Goal: Task Accomplishment & Management: Complete application form

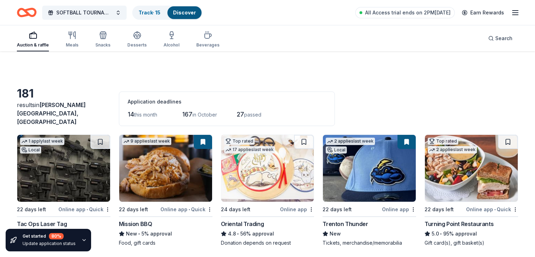
scroll to position [505, 0]
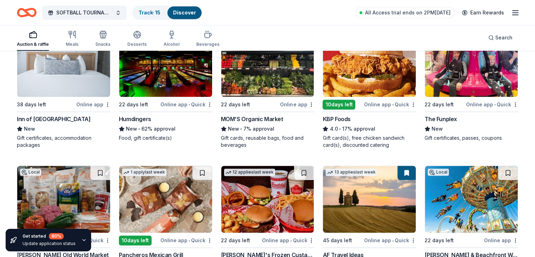
click at [370, 76] on img at bounding box center [369, 63] width 93 height 67
click at [357, 134] on div "Gift card(s), free chicken sandwich card(s), discounted catering" at bounding box center [370, 141] width 94 height 14
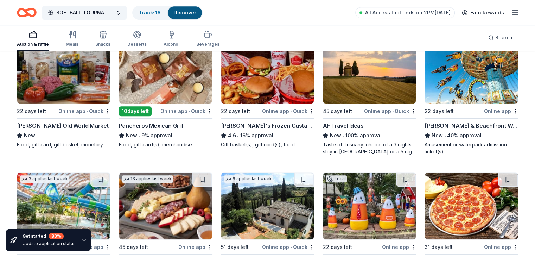
click at [453, 83] on img at bounding box center [471, 70] width 93 height 67
drag, startPoint x: 416, startPoint y: 120, endPoint x: 477, endPoint y: 116, distance: 60.6
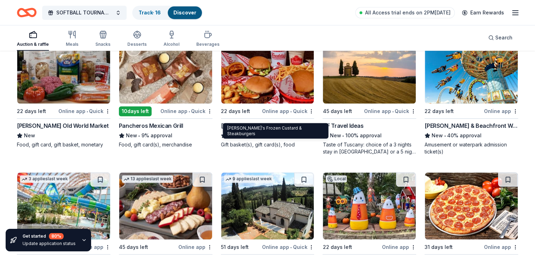
scroll to position [719, 0]
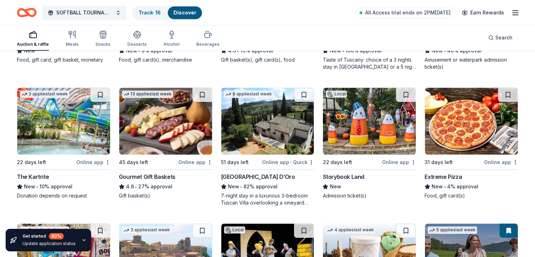
click at [242, 125] on img at bounding box center [267, 121] width 93 height 67
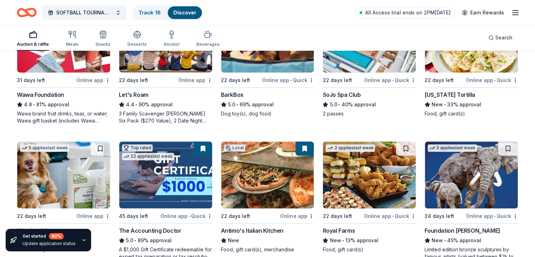
scroll to position [387, 0]
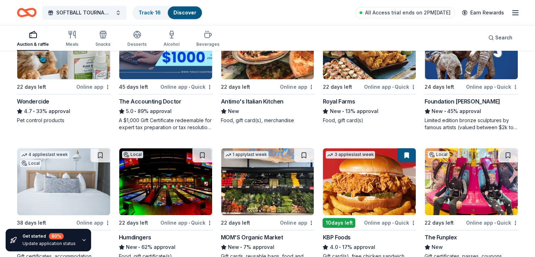
click at [182, 175] on img at bounding box center [165, 181] width 93 height 67
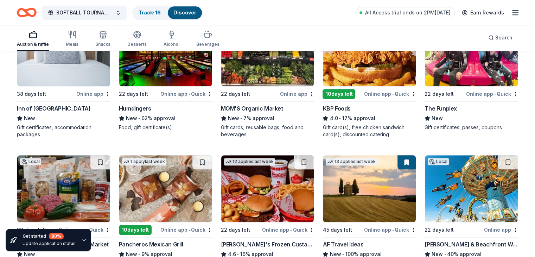
click at [151, 104] on div "Humdingers" at bounding box center [135, 108] width 32 height 8
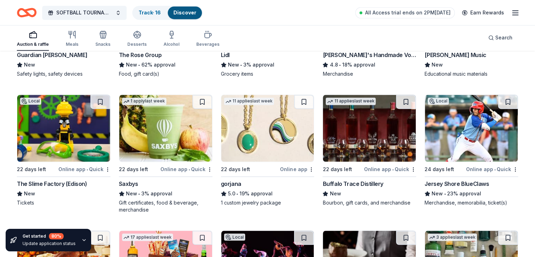
scroll to position [1242, 0]
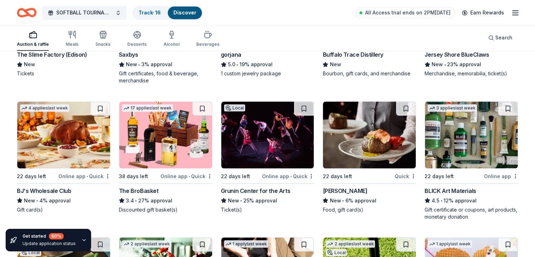
click at [61, 141] on img at bounding box center [63, 134] width 93 height 67
click at [266, 146] on img at bounding box center [267, 134] width 93 height 67
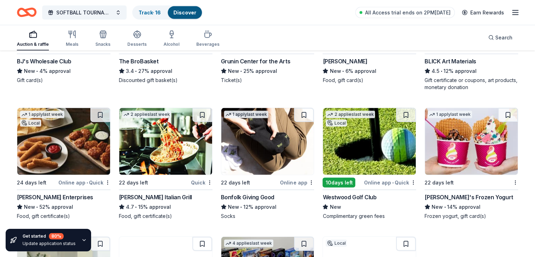
scroll to position [1500, 0]
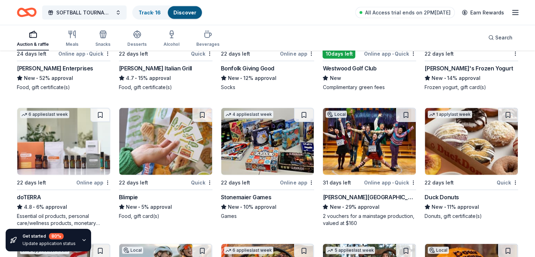
click at [435, 193] on div "Duck Donuts" at bounding box center [442, 197] width 34 height 8
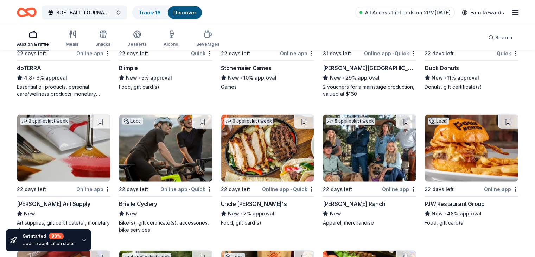
click at [443, 219] on div "Food, gift card(s)" at bounding box center [472, 222] width 94 height 7
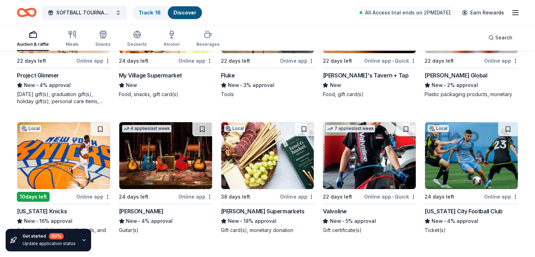
scroll to position [2687, 0]
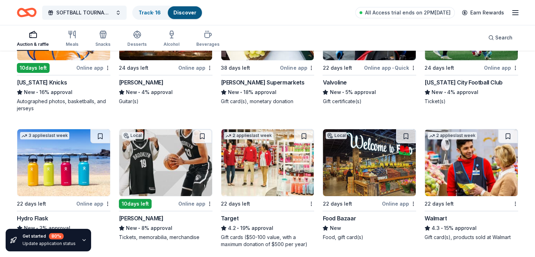
click at [50, 63] on div "10 days left" at bounding box center [33, 68] width 33 height 10
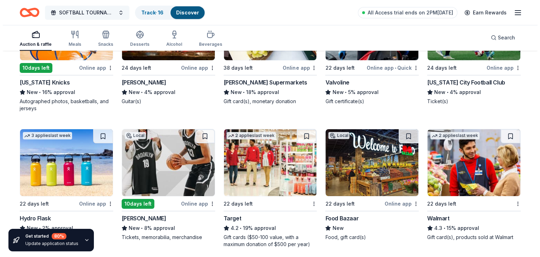
scroll to position [2300, 0]
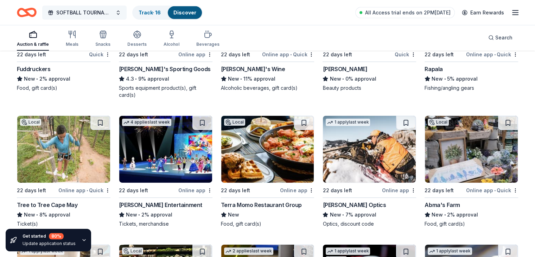
click at [124, 14] on button "SOFTBALL TOURNAMENT 10U" at bounding box center [84, 13] width 84 height 14
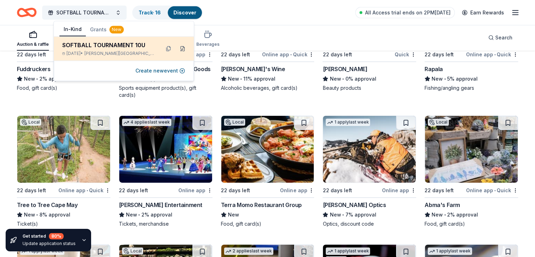
click at [183, 50] on button at bounding box center [182, 48] width 11 height 11
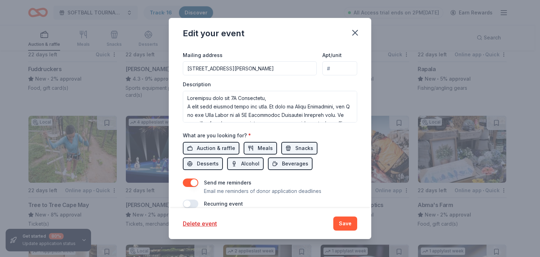
scroll to position [219, 0]
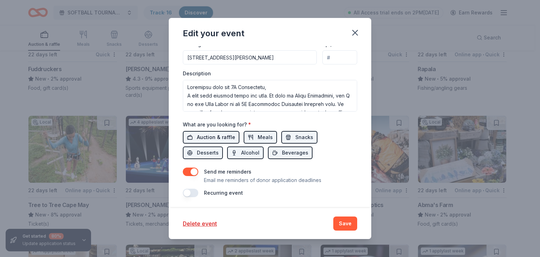
click at [215, 139] on span "Auction & raffle" at bounding box center [216, 137] width 38 height 8
click at [286, 137] on button "Snacks" at bounding box center [300, 137] width 36 height 13
click at [261, 137] on span "Meals" at bounding box center [265, 137] width 15 height 8
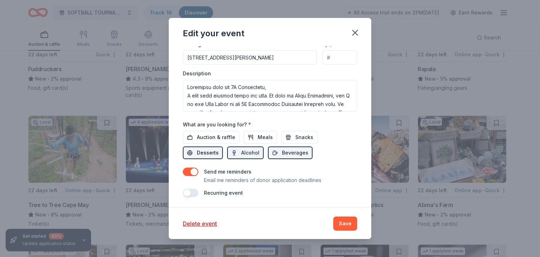
click at [210, 155] on span "Desserts" at bounding box center [208, 152] width 22 height 8
click at [245, 156] on span "Alcohol" at bounding box center [250, 152] width 18 height 8
click at [283, 156] on span "Beverages" at bounding box center [295, 152] width 26 height 8
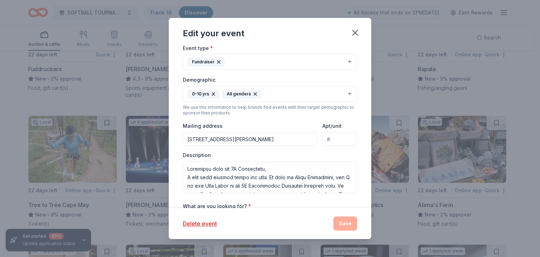
scroll to position [111, 0]
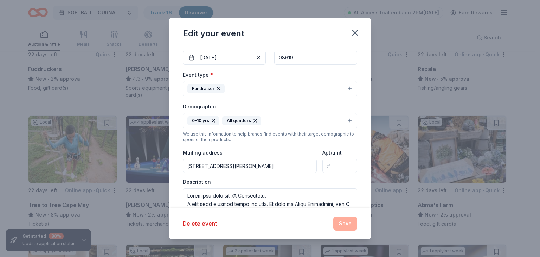
click at [341, 120] on button "0-10 yrs All genders" at bounding box center [270, 120] width 175 height 15
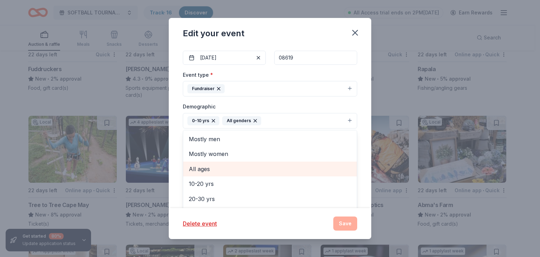
click at [222, 170] on span "All ages" at bounding box center [270, 168] width 163 height 9
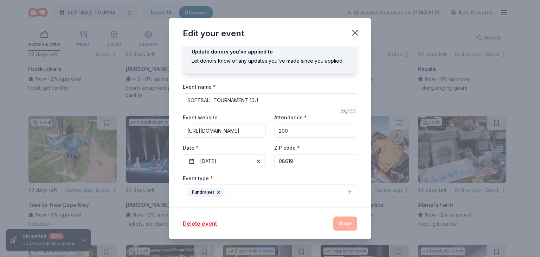
scroll to position [0, 0]
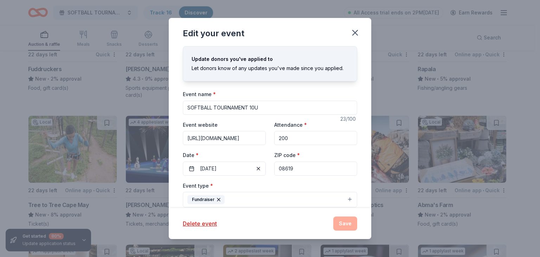
click at [293, 83] on div "Update donors you've applied to Let donors know of any updates you've made sinc…" at bounding box center [270, 127] width 203 height 162
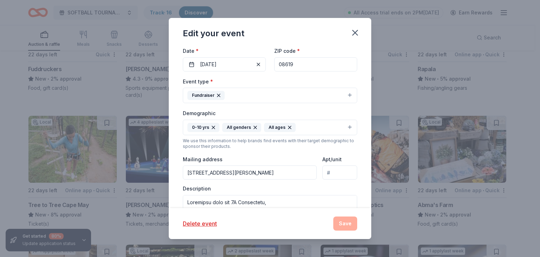
click at [343, 224] on div "Delete event Save" at bounding box center [270, 223] width 175 height 14
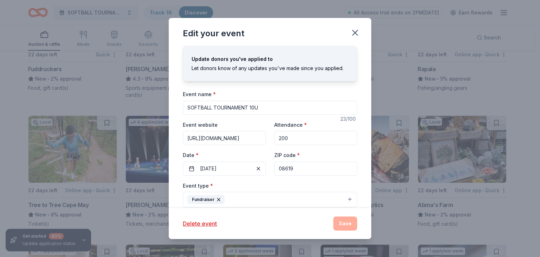
scroll to position [6, 0]
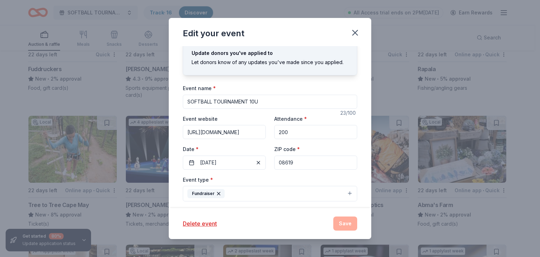
click at [211, 100] on input "SOFTBALL TOURNAMENT 10U" at bounding box center [270, 102] width 175 height 14
paste input "War of the Wicked Friendly 10uC"
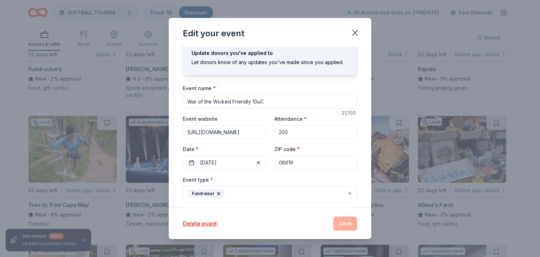
type input "War of the Wicked Friendly 10uC"
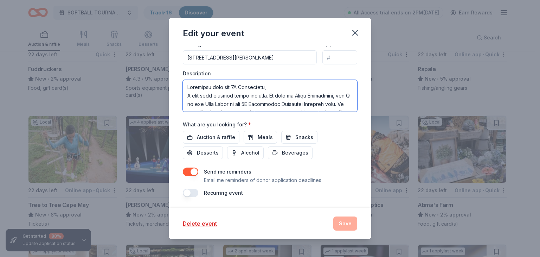
scroll to position [253, 0]
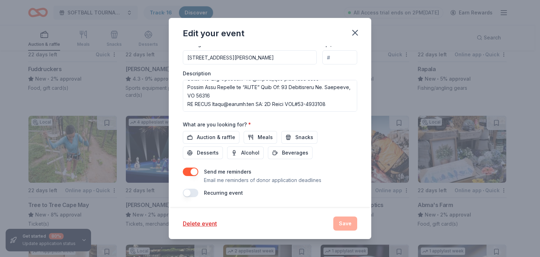
click at [341, 160] on div "Event name * War of the Wicked Friendly 10uC 31 /100 Event website https://www.…" at bounding box center [270, 34] width 175 height 327
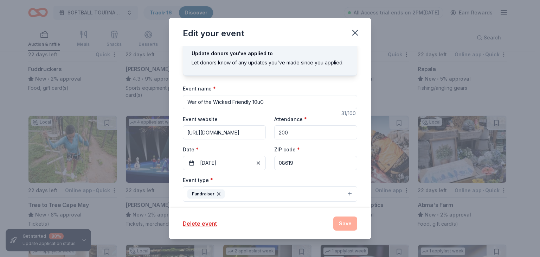
scroll to position [0, 0]
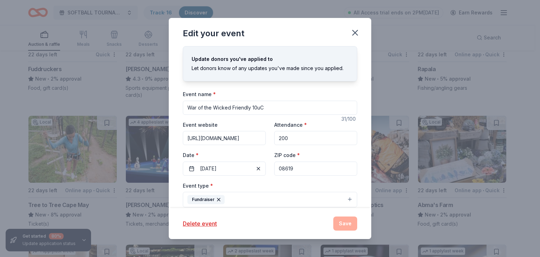
click at [238, 67] on div "Let donors know of any updates you've made since you applied." at bounding box center [270, 68] width 157 height 8
click at [242, 62] on div "Update donors you've applied to" at bounding box center [270, 59] width 157 height 8
click at [224, 67] on div "Let donors know of any updates you've made since you applied." at bounding box center [270, 68] width 157 height 8
click at [274, 75] on div "Update donors you've applied to Let donors know of any updates you've made sinc…" at bounding box center [270, 68] width 174 height 26
drag, startPoint x: 318, startPoint y: 73, endPoint x: 335, endPoint y: 69, distance: 17.4
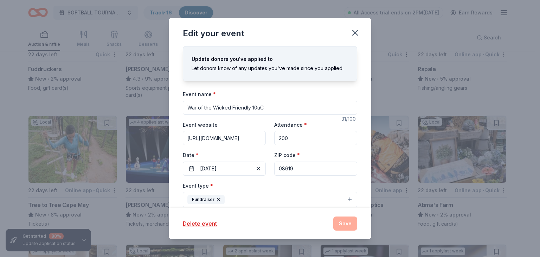
click at [318, 73] on div "Update donors you've applied to Let donors know of any updates you've made sinc…" at bounding box center [270, 68] width 174 height 26
click at [338, 68] on div "Let donors know of any updates you've made since you applied." at bounding box center [270, 68] width 157 height 8
click at [353, 31] on icon "button" at bounding box center [355, 33] width 10 height 10
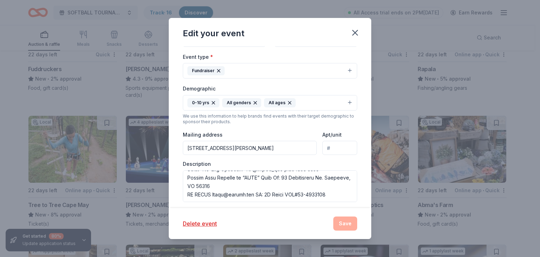
scroll to position [219, 0]
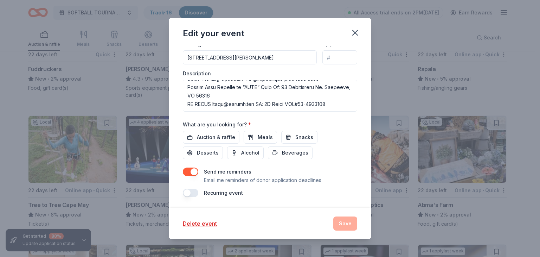
click at [344, 222] on div "Delete event Save" at bounding box center [270, 223] width 175 height 14
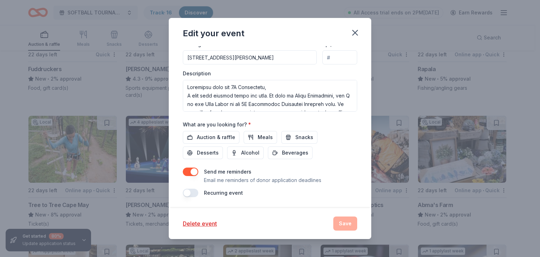
click at [335, 64] on input "Apt/unit" at bounding box center [340, 57] width 35 height 14
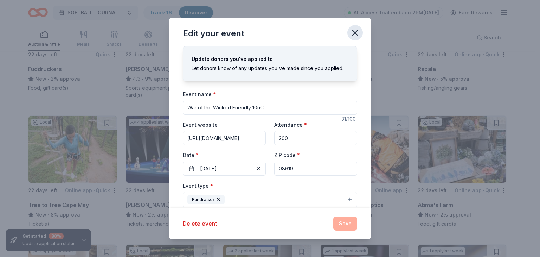
click at [354, 34] on icon "button" at bounding box center [355, 32] width 5 height 5
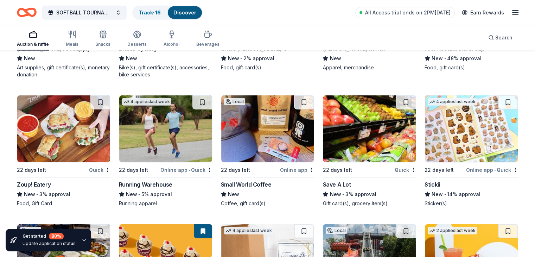
scroll to position [1397, 0]
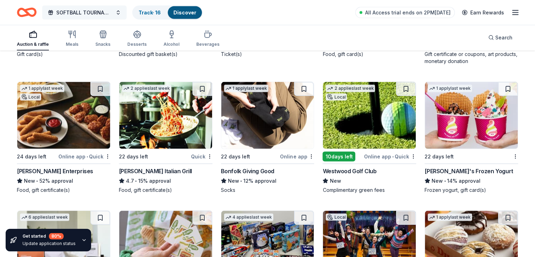
click at [126, 13] on button "SOFTBALL TOURNAMENT 10U" at bounding box center [84, 13] width 84 height 14
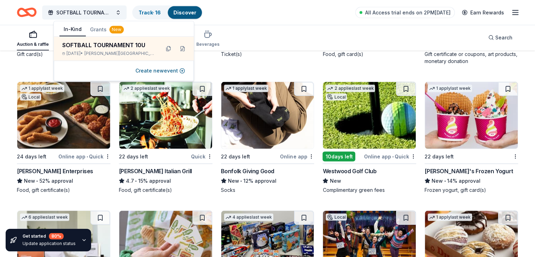
click at [94, 32] on button "Grants New" at bounding box center [107, 29] width 42 height 13
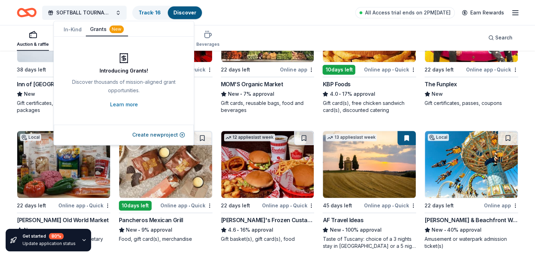
scroll to position [0, 0]
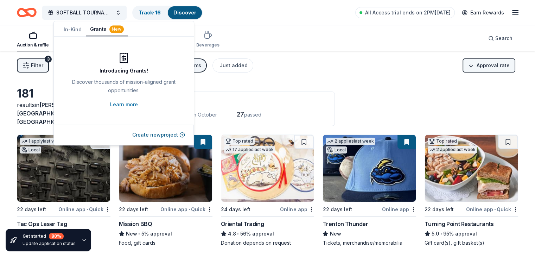
click at [485, 62] on html "SOFTBALL TOURNAMENT 10U Track · 16 Discover All Access trial ends on 2PM, 9/17 …" at bounding box center [267, 128] width 535 height 257
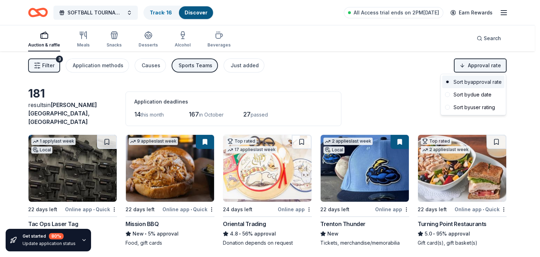
click at [481, 82] on div "Sort by approval rate" at bounding box center [474, 82] width 62 height 13
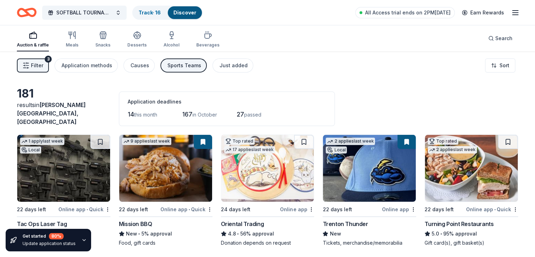
scroll to position [129, 0]
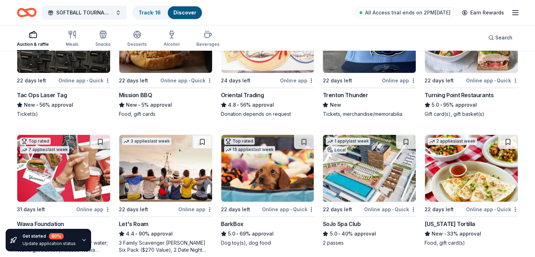
click at [438, 64] on img at bounding box center [471, 39] width 93 height 67
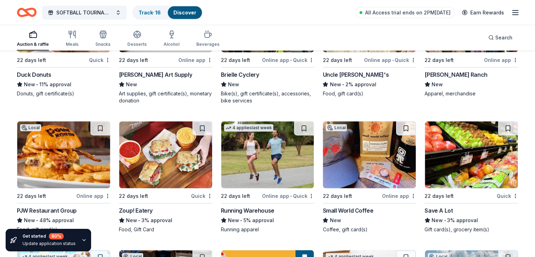
scroll to position [1887, 0]
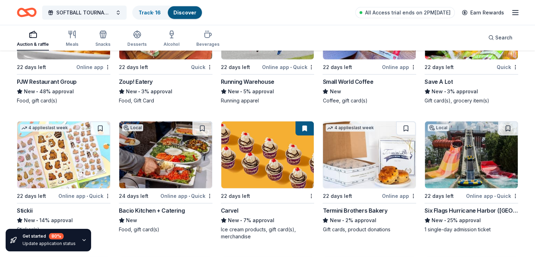
click at [439, 167] on img at bounding box center [471, 154] width 93 height 67
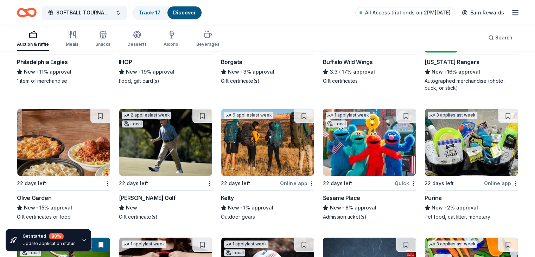
scroll to position [3237, 0]
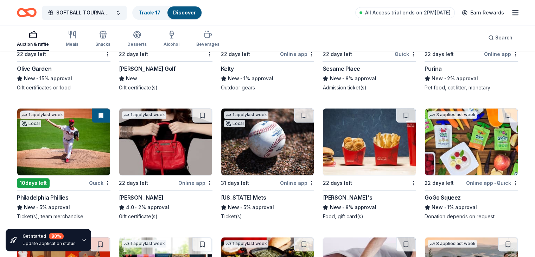
click at [108, 178] on div "Quick" at bounding box center [99, 182] width 21 height 9
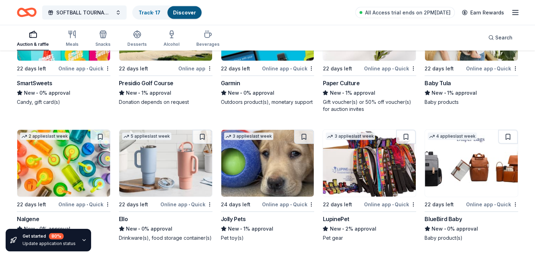
scroll to position [4288, 0]
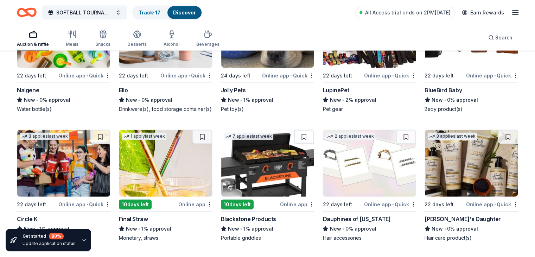
click at [252, 167] on img at bounding box center [267, 163] width 93 height 67
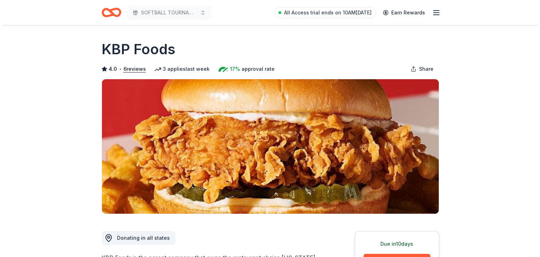
scroll to position [129, 0]
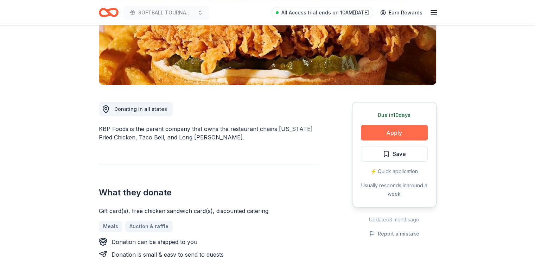
click at [385, 135] on button "Apply" at bounding box center [394, 132] width 67 height 15
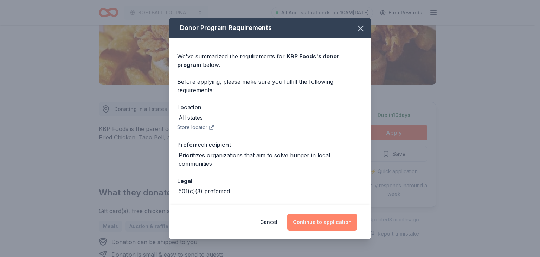
click at [309, 226] on button "Continue to application" at bounding box center [322, 222] width 70 height 17
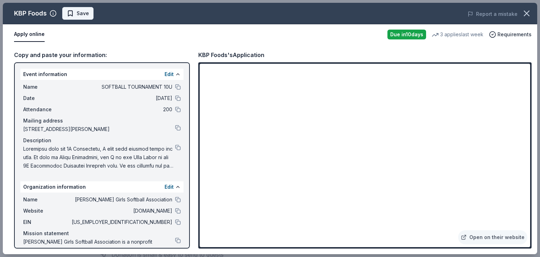
click at [76, 15] on span "Save" at bounding box center [78, 13] width 22 height 8
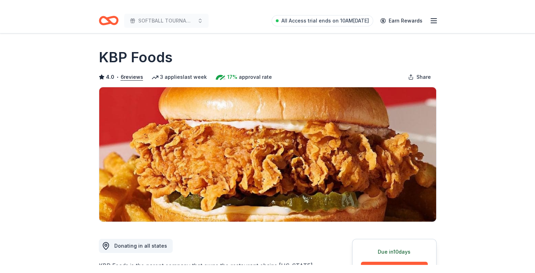
scroll to position [129, 0]
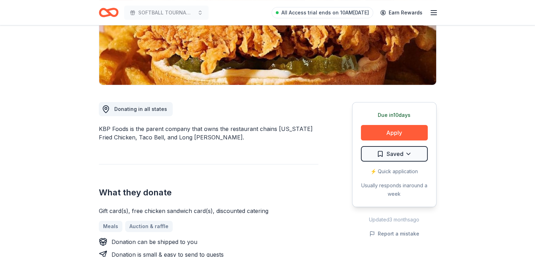
drag, startPoint x: 96, startPoint y: 127, endPoint x: 117, endPoint y: 129, distance: 20.5
click at [125, 129] on div "KBP Foods is the parent company that owns the restaurant chains Kentucky Fried …" at bounding box center [209, 133] width 220 height 17
click at [127, 129] on div "KBP Foods is the parent company that owns the restaurant chains Kentucky Fried …" at bounding box center [209, 133] width 220 height 17
drag, startPoint x: 128, startPoint y: 129, endPoint x: 107, endPoint y: 125, distance: 21.3
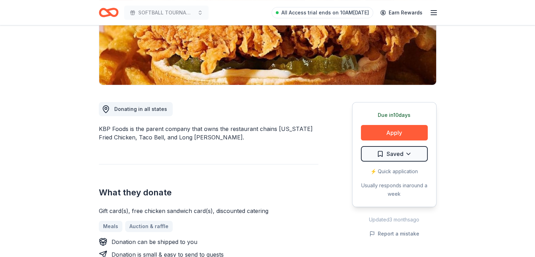
click at [111, 127] on div "KBP Foods is the parent company that owns the restaurant chains Kentucky Fried …" at bounding box center [209, 133] width 220 height 17
click at [111, 125] on div "KBP Foods is the parent company that owns the restaurant chains Kentucky Fried …" at bounding box center [209, 133] width 220 height 17
click at [112, 126] on div "KBP Foods is the parent company that owns the restaurant chains Kentucky Fried …" at bounding box center [209, 133] width 220 height 17
click at [112, 128] on div "KBP Foods is the parent company that owns the restaurant chains Kentucky Fried …" at bounding box center [209, 133] width 220 height 17
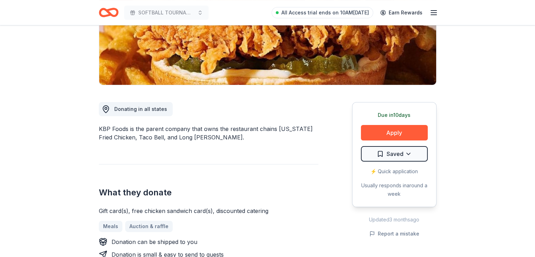
click at [112, 128] on div "KBP Foods is the parent company that owns the restaurant chains Kentucky Fried …" at bounding box center [209, 133] width 220 height 17
click at [115, 128] on div "KBP Foods is the parent company that owns the restaurant chains Kentucky Fried …" at bounding box center [209, 133] width 220 height 17
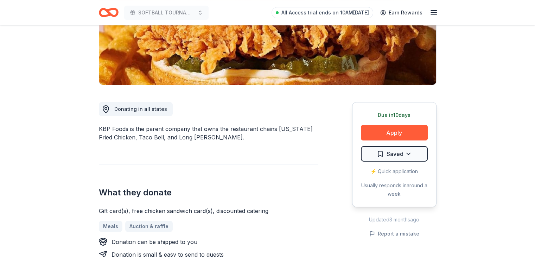
click at [115, 128] on div "KBP Foods is the parent company that owns the restaurant chains Kentucky Fried …" at bounding box center [209, 133] width 220 height 17
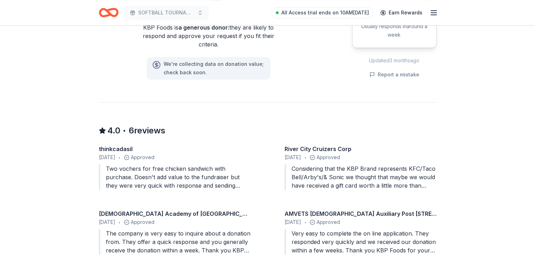
scroll to position [90, 0]
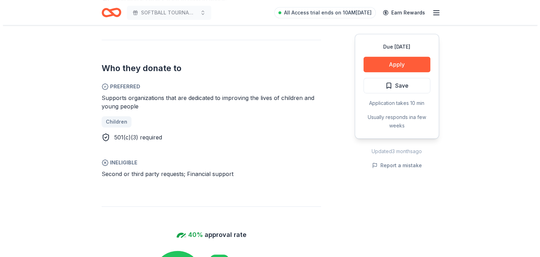
scroll to position [516, 0]
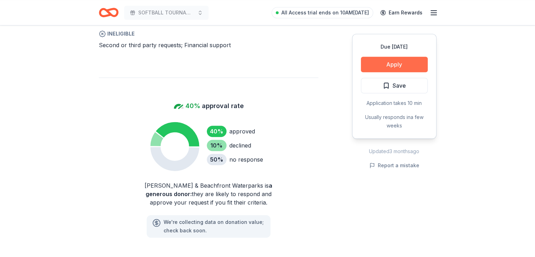
click at [379, 64] on button "Apply" at bounding box center [394, 64] width 67 height 15
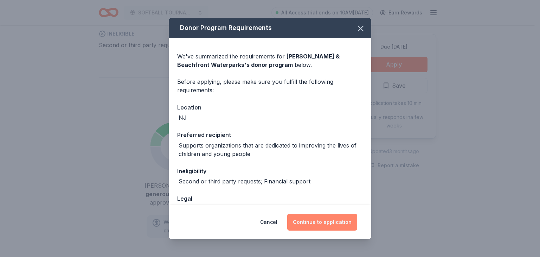
click at [335, 224] on button "Continue to application" at bounding box center [322, 222] width 70 height 17
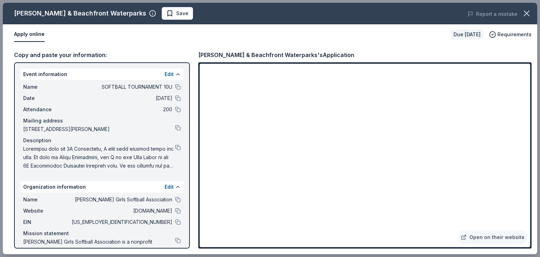
drag, startPoint x: 198, startPoint y: 53, endPoint x: 316, endPoint y: 51, distance: 117.5
click at [316, 51] on div "Copy and paste your information: Event information Edit Name SOFTBALL TOURNAMEN…" at bounding box center [270, 149] width 535 height 209
click at [308, 57] on div "Morey's Piers & Beachfront Waterparks's Application" at bounding box center [276, 54] width 156 height 9
click at [272, 55] on div "Morey's Piers & Beachfront Waterparks's Application" at bounding box center [276, 54] width 156 height 9
drag, startPoint x: 200, startPoint y: 55, endPoint x: 319, endPoint y: 59, distance: 119.4
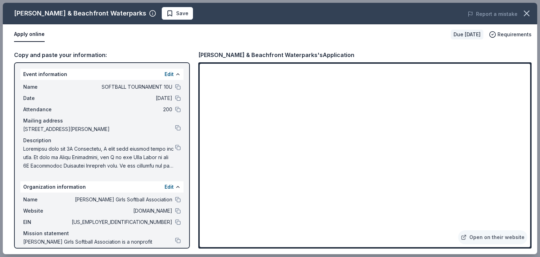
click at [285, 55] on div "Morey's Piers & Beachfront Waterparks's Application" at bounding box center [276, 54] width 156 height 9
drag, startPoint x: 274, startPoint y: 53, endPoint x: 247, endPoint y: 54, distance: 26.7
click at [248, 54] on div "Morey's Piers & Beachfront Waterparks's Application" at bounding box center [276, 54] width 156 height 9
click at [235, 55] on div "Morey's Piers & Beachfront Waterparks's Application" at bounding box center [276, 54] width 156 height 9
drag, startPoint x: 237, startPoint y: 54, endPoint x: 254, endPoint y: 54, distance: 16.9
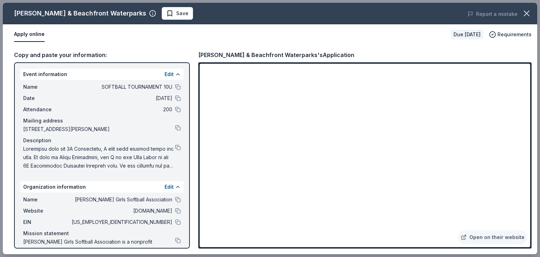
click at [254, 54] on div "Morey's Piers & Beachfront Waterparks's Application" at bounding box center [276, 54] width 156 height 9
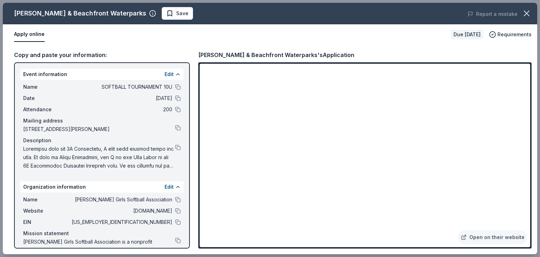
click at [254, 54] on div "Morey's Piers & Beachfront Waterparks's Application" at bounding box center [276, 54] width 156 height 9
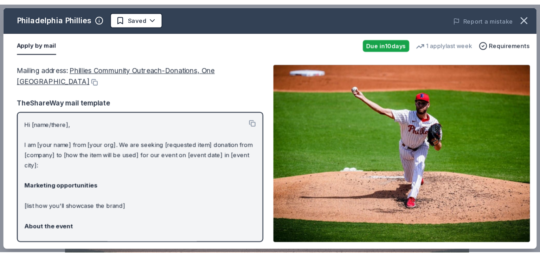
scroll to position [129, 0]
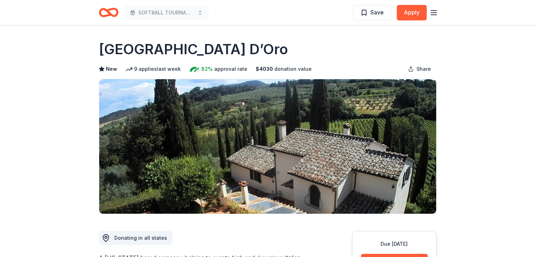
drag, startPoint x: 102, startPoint y: 49, endPoint x: 188, endPoint y: 50, distance: 86.6
click at [188, 50] on h1 "[GEOGRAPHIC_DATA] D’Oro" at bounding box center [193, 49] width 189 height 20
drag, startPoint x: 216, startPoint y: 52, endPoint x: 100, endPoint y: 50, distance: 115.8
click at [101, 50] on div "[GEOGRAPHIC_DATA] D’Oro" at bounding box center [268, 49] width 338 height 20
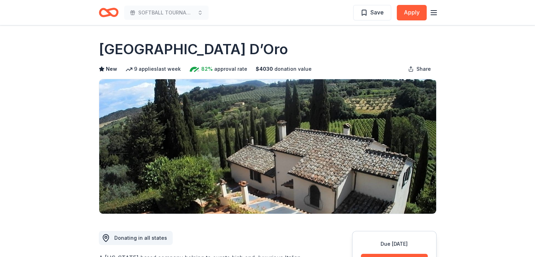
drag, startPoint x: 98, startPoint y: 43, endPoint x: 109, endPoint y: 52, distance: 14.2
click at [109, 52] on h1 "Villa Sogni D’Oro" at bounding box center [193, 49] width 189 height 20
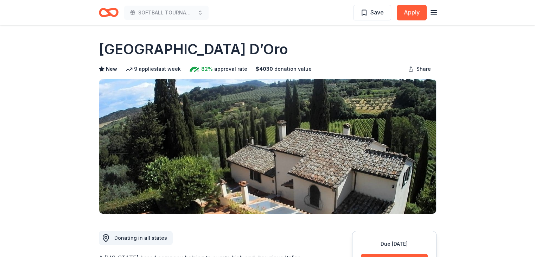
click at [109, 52] on h1 "Villa Sogni D’Oro" at bounding box center [193, 49] width 189 height 20
drag, startPoint x: 110, startPoint y: 52, endPoint x: 130, endPoint y: 39, distance: 23.9
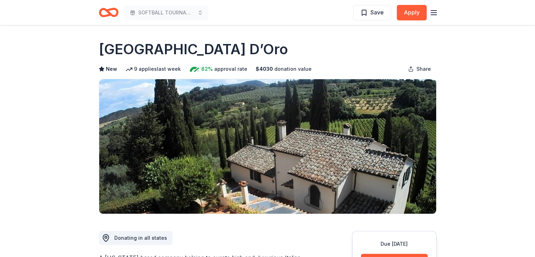
click at [130, 39] on h1 "Villa Sogni D’Oro" at bounding box center [193, 49] width 189 height 20
click at [130, 47] on h1 "Villa Sogni D’Oro" at bounding box center [193, 49] width 189 height 20
click at [131, 48] on h1 "Villa Sogni D’Oro" at bounding box center [193, 49] width 189 height 20
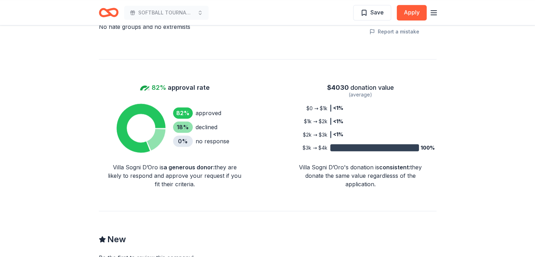
scroll to position [645, 0]
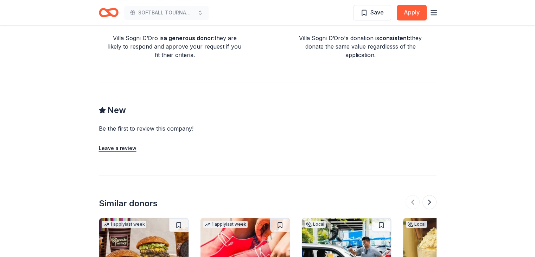
drag, startPoint x: 297, startPoint y: 27, endPoint x: 369, endPoint y: 26, distance: 72.5
click at [369, 34] on div "Villa Sogni D’Oro's donation is consistent : they donate the same value regardl…" at bounding box center [360, 46] width 135 height 25
drag, startPoint x: 378, startPoint y: 30, endPoint x: 293, endPoint y: 30, distance: 85.5
click at [292, 30] on div "$ 4030 donation value (average) <1% <1% <1% 100% $0 → $1k $1k → $2k $2k → $3k $…" at bounding box center [361, 6] width 152 height 106
click at [305, 34] on div "Villa Sogni D’Oro's donation is consistent : they donate the same value regardl…" at bounding box center [360, 46] width 135 height 25
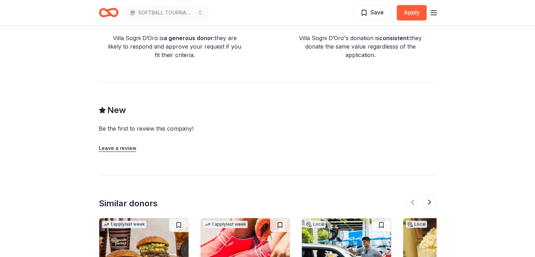
click at [305, 34] on div "Villa Sogni D’Oro's donation is consistent : they donate the same value regardl…" at bounding box center [360, 46] width 135 height 25
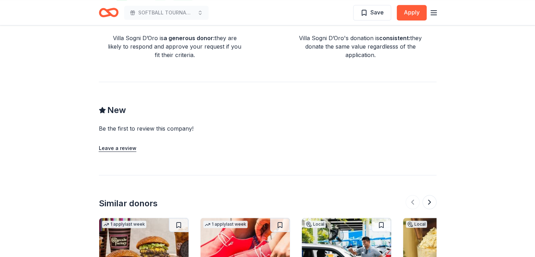
click at [305, 34] on div "Villa Sogni D’Oro's donation is consistent : they donate the same value regardl…" at bounding box center [360, 46] width 135 height 25
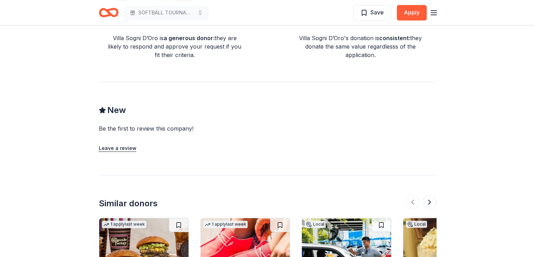
drag, startPoint x: 305, startPoint y: 29, endPoint x: 263, endPoint y: 75, distance: 62.3
click at [262, 82] on div "New Be the first to review this company! Leave a review" at bounding box center [268, 117] width 338 height 71
click at [344, 34] on div "Villa Sogni D’Oro's donation is consistent : they donate the same value regardl…" at bounding box center [360, 46] width 135 height 25
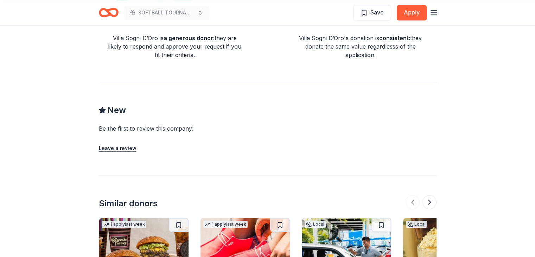
click at [344, 34] on div "Villa Sogni D’Oro's donation is consistent : they donate the same value regardl…" at bounding box center [360, 46] width 135 height 25
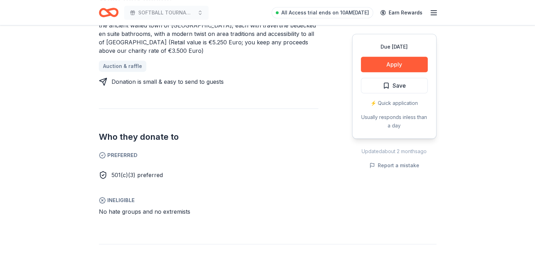
scroll to position [129, 0]
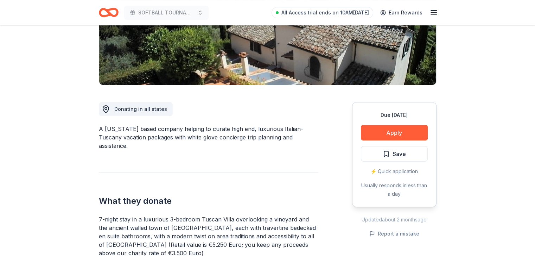
click at [187, 128] on div "A Florida based company helping to curate high end, luxurious Italian-Tuscany v…" at bounding box center [209, 137] width 220 height 25
drag, startPoint x: 187, startPoint y: 128, endPoint x: 269, endPoint y: 128, distance: 82.7
click at [269, 128] on div "A Florida based company helping to curate high end, luxurious Italian-Tuscany v…" at bounding box center [209, 137] width 220 height 25
drag, startPoint x: 301, startPoint y: 133, endPoint x: 295, endPoint y: 148, distance: 16.3
click at [295, 148] on div "Donating in all states A Florida based company helping to curate high end, luxu…" at bounding box center [209, 254] width 220 height 339
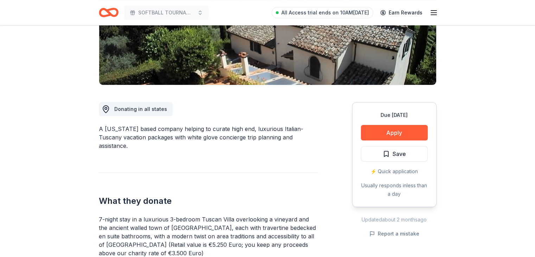
scroll to position [0, 0]
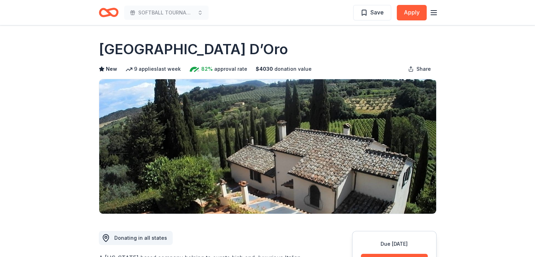
click at [149, 49] on h1 "Villa Sogni D’Oro" at bounding box center [193, 49] width 189 height 20
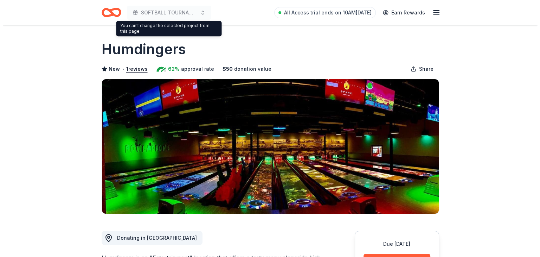
scroll to position [129, 0]
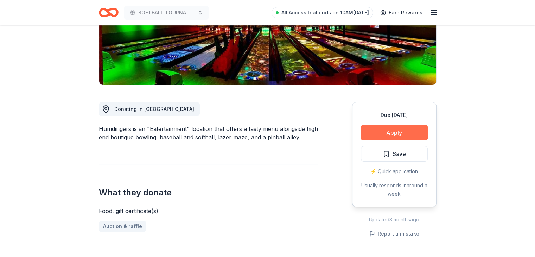
click at [400, 131] on button "Apply" at bounding box center [394, 132] width 67 height 15
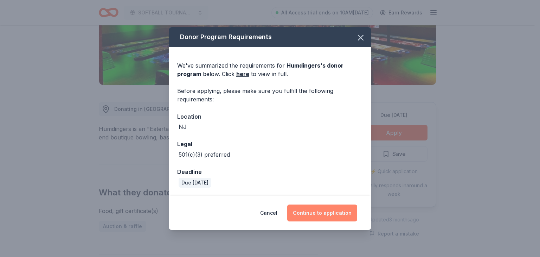
click at [337, 213] on button "Continue to application" at bounding box center [322, 212] width 70 height 17
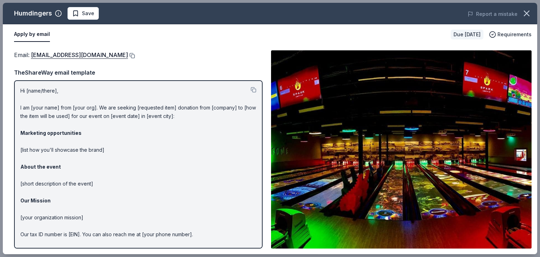
click at [128, 54] on button at bounding box center [131, 56] width 7 height 6
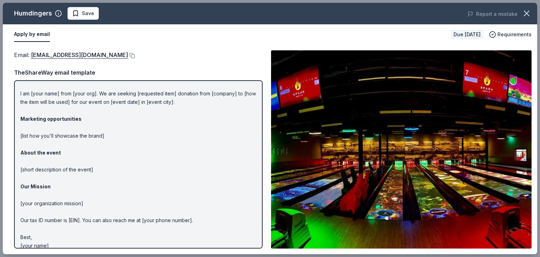
scroll to position [21, 0]
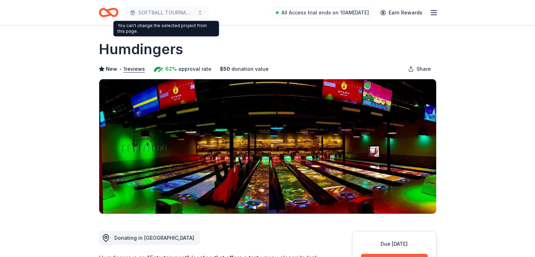
scroll to position [129, 0]
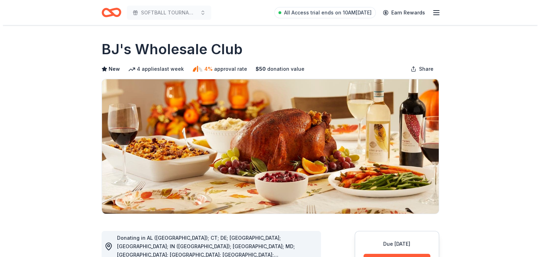
scroll to position [129, 0]
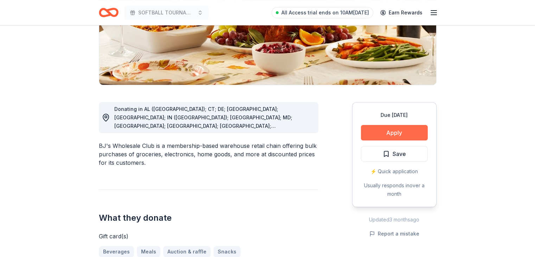
click at [381, 136] on button "Apply" at bounding box center [394, 132] width 67 height 15
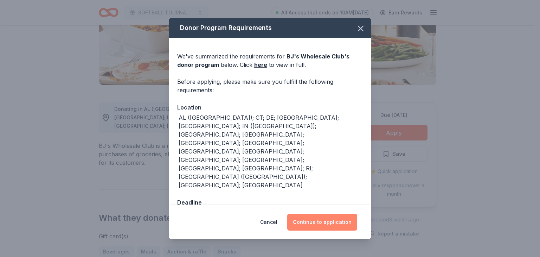
click at [320, 214] on button "Continue to application" at bounding box center [322, 222] width 70 height 17
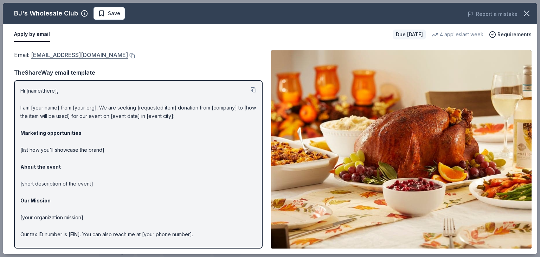
click at [88, 55] on link "community@bjs.com" at bounding box center [79, 54] width 97 height 9
click at [128, 55] on button at bounding box center [131, 56] width 7 height 6
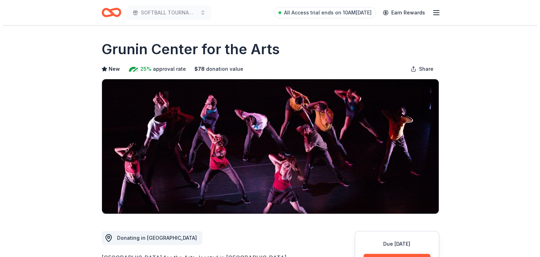
scroll to position [129, 0]
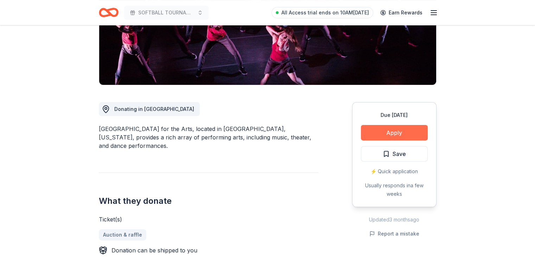
click at [373, 132] on button "Apply" at bounding box center [394, 132] width 67 height 15
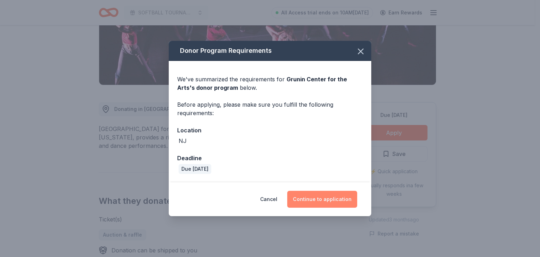
click at [300, 194] on button "Continue to application" at bounding box center [322, 199] width 70 height 17
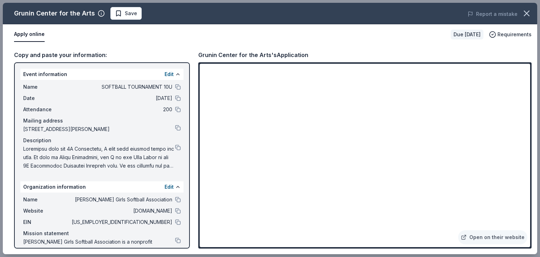
drag, startPoint x: 197, startPoint y: 54, endPoint x: 205, endPoint y: 55, distance: 8.1
click at [205, 55] on div "Copy and paste your information: Event information Edit Name SOFTBALL TOURNAMEN…" at bounding box center [270, 149] width 535 height 209
click at [208, 55] on div "Grunin Center for the Arts's Application" at bounding box center [253, 54] width 110 height 9
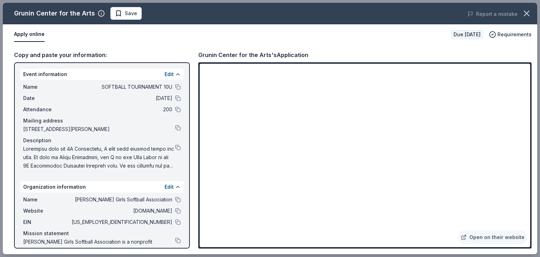
click at [208, 55] on div "Grunin Center for the Arts's Application" at bounding box center [253, 54] width 110 height 9
click at [175, 127] on button at bounding box center [178, 128] width 6 height 6
click at [175, 148] on button at bounding box center [178, 148] width 6 height 6
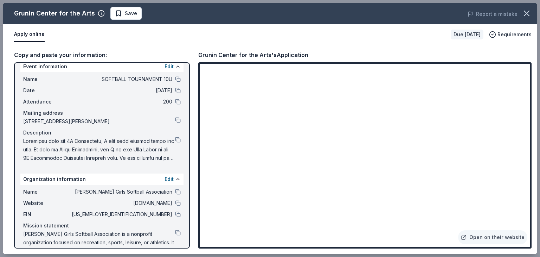
scroll to position [0, 0]
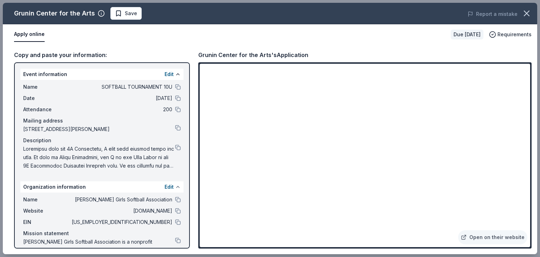
click at [175, 185] on button at bounding box center [178, 187] width 6 height 6
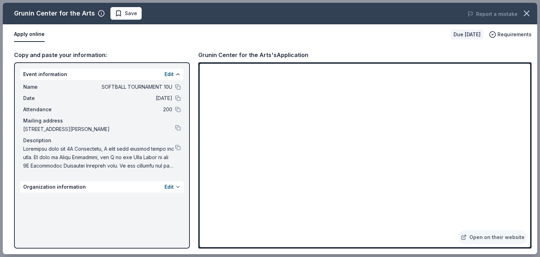
click at [171, 185] on button "Edit" at bounding box center [169, 187] width 9 height 8
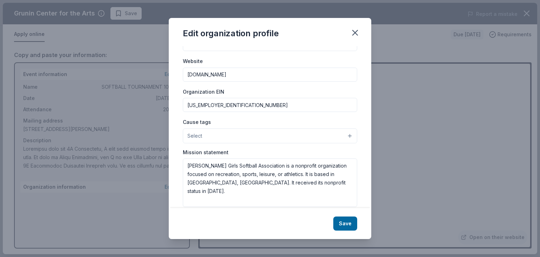
scroll to position [73, 0]
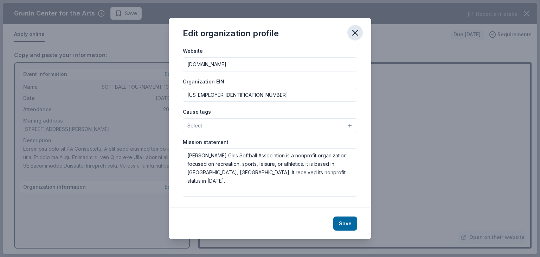
click at [353, 31] on icon "button" at bounding box center [355, 33] width 10 height 10
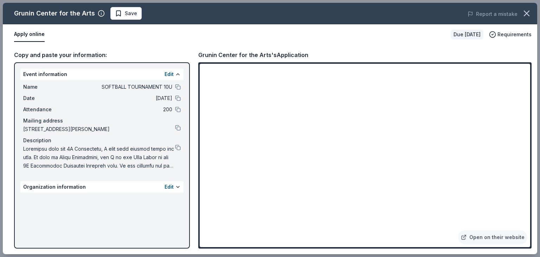
click at [227, 55] on div "Grunin Center for the Arts's Application" at bounding box center [253, 54] width 110 height 9
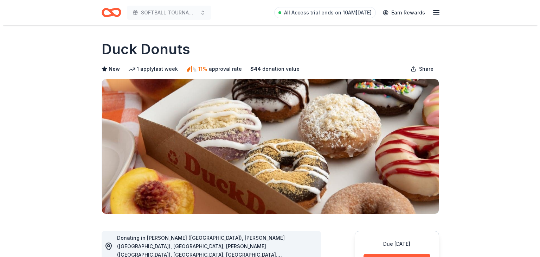
scroll to position [258, 0]
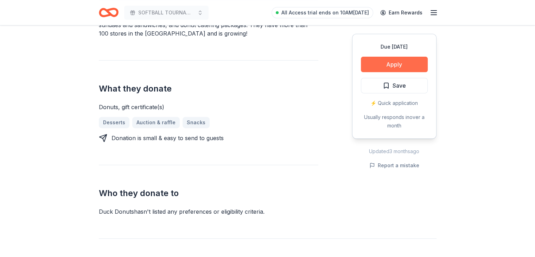
click at [376, 69] on button "Apply" at bounding box center [394, 64] width 67 height 15
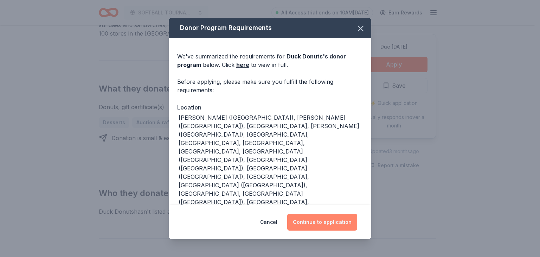
click at [343, 214] on button "Continue to application" at bounding box center [322, 222] width 70 height 17
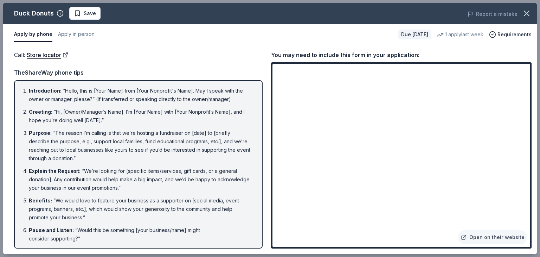
click at [129, 64] on div "Call : Store locator TheShareWay phone tips Introduction : “Hello, this is [You…" at bounding box center [138, 149] width 249 height 198
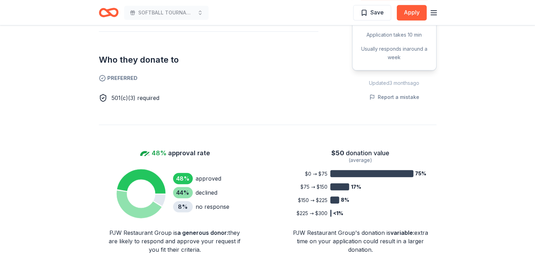
scroll to position [258, 0]
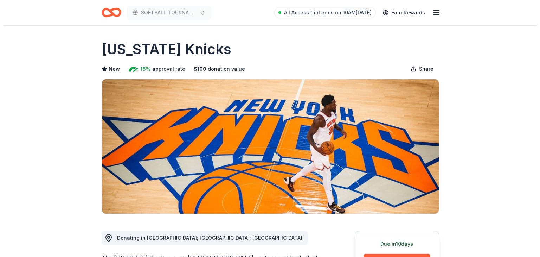
scroll to position [258, 0]
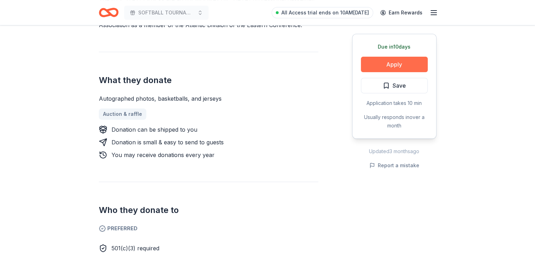
click at [402, 68] on button "Apply" at bounding box center [394, 64] width 67 height 15
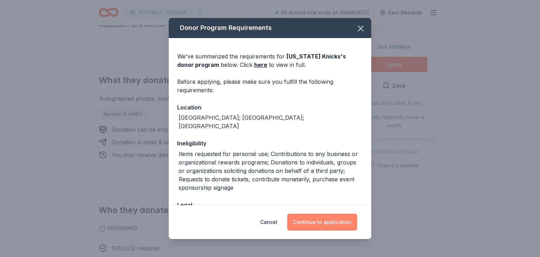
click at [349, 221] on button "Continue to application" at bounding box center [322, 222] width 70 height 17
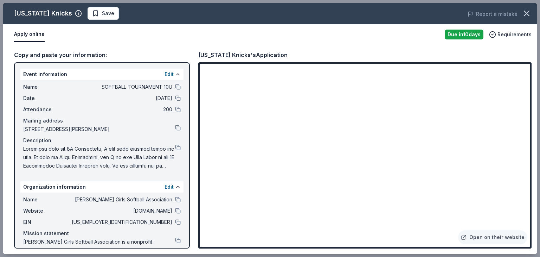
click at [244, 54] on div "[US_STATE] Knicks's Application" at bounding box center [242, 54] width 89 height 9
click at [243, 55] on div "[US_STATE] Knicks's Application" at bounding box center [242, 54] width 89 height 9
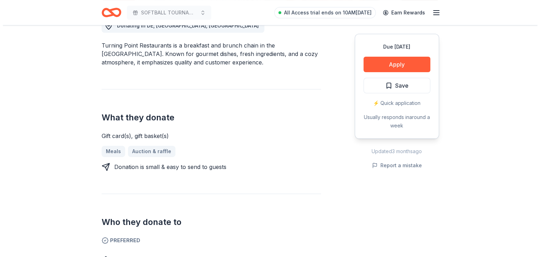
scroll to position [258, 0]
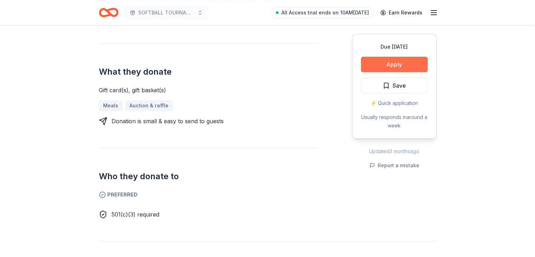
click at [405, 69] on button "Apply" at bounding box center [394, 64] width 67 height 15
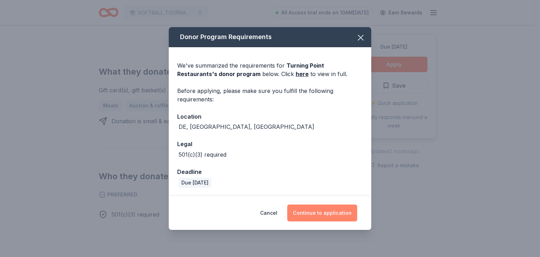
click at [321, 212] on button "Continue to application" at bounding box center [322, 212] width 70 height 17
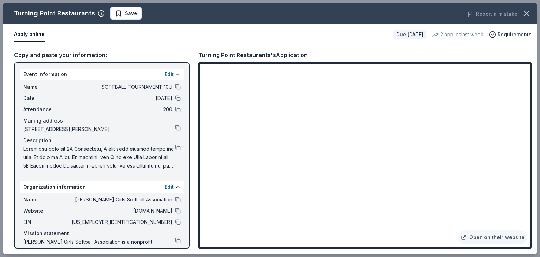
click at [169, 209] on div "Website hgsanj.org" at bounding box center [102, 211] width 158 height 8
click at [175, 210] on button at bounding box center [178, 211] width 6 height 6
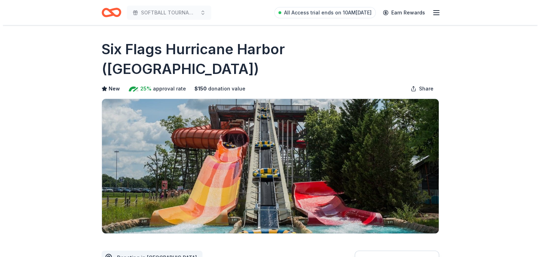
scroll to position [129, 0]
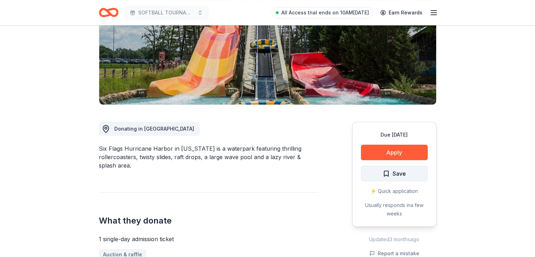
click at [396, 166] on button "Save" at bounding box center [394, 173] width 67 height 15
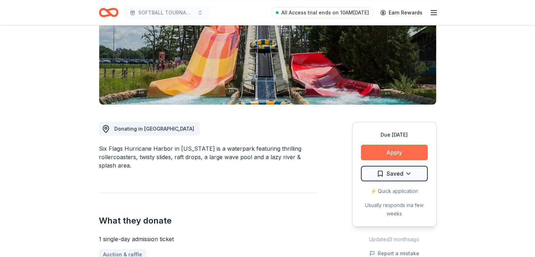
click at [391, 145] on button "Apply" at bounding box center [394, 152] width 67 height 15
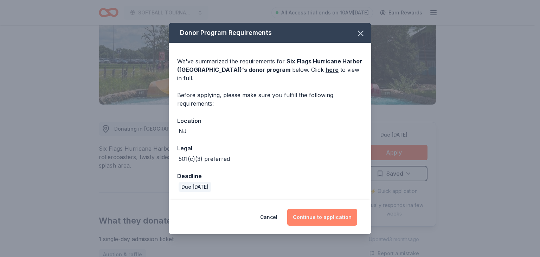
click at [304, 210] on button "Continue to application" at bounding box center [322, 217] width 70 height 17
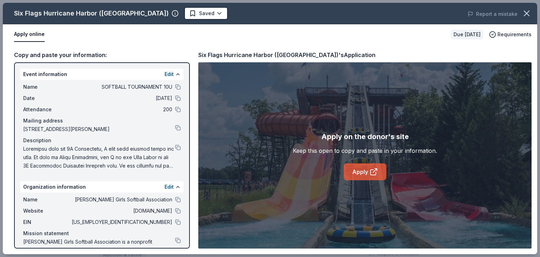
click at [358, 175] on link "Apply" at bounding box center [365, 171] width 43 height 17
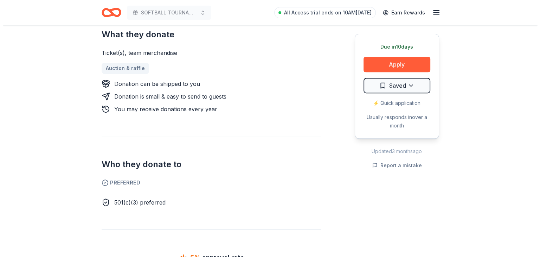
scroll to position [284, 0]
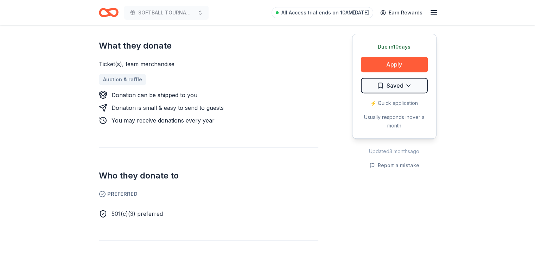
click at [412, 108] on div "Due [DATE] Apply Saved ⚡️ Quick application Usually responds in over a month" at bounding box center [394, 86] width 84 height 105
click at [405, 104] on div "⚡️ Quick application" at bounding box center [394, 103] width 67 height 8
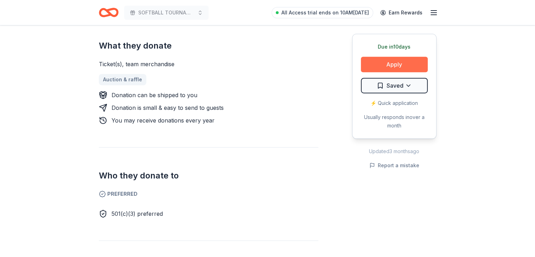
click at [397, 67] on button "Apply" at bounding box center [394, 64] width 67 height 15
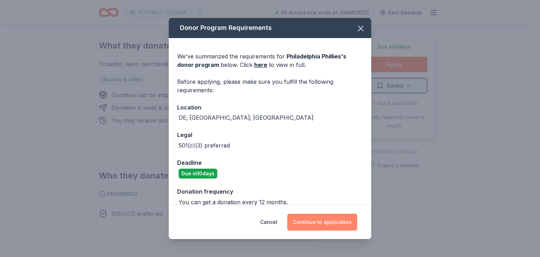
click at [316, 226] on button "Continue to application" at bounding box center [322, 222] width 70 height 17
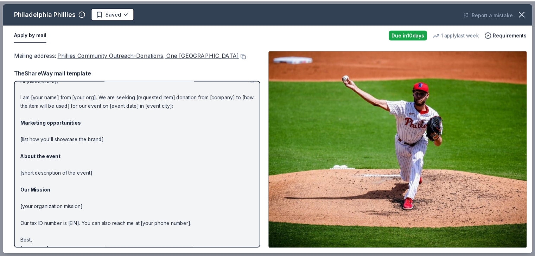
scroll to position [0, 0]
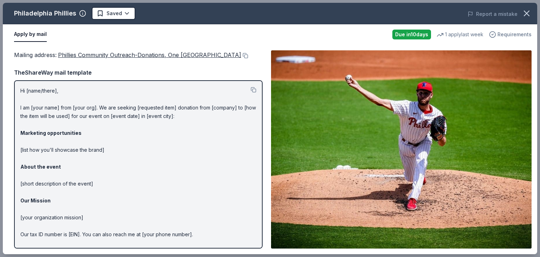
click at [502, 34] on span "Requirements" at bounding box center [515, 34] width 34 height 8
click at [527, 12] on icon "button" at bounding box center [527, 13] width 10 height 10
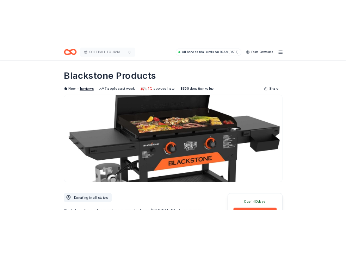
scroll to position [129, 0]
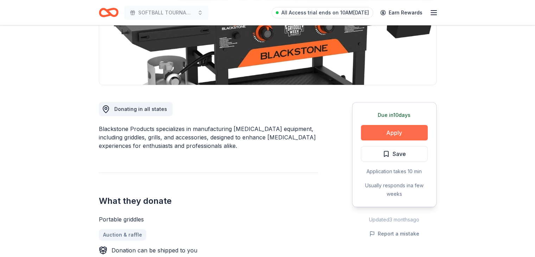
click at [388, 133] on button "Apply" at bounding box center [394, 132] width 67 height 15
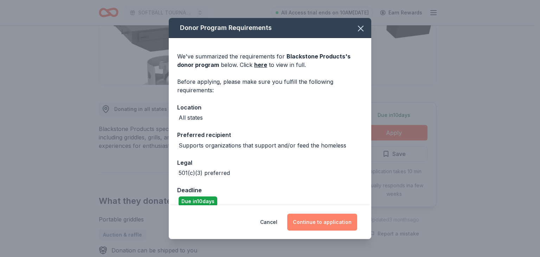
click at [329, 222] on button "Continue to application" at bounding box center [322, 222] width 70 height 17
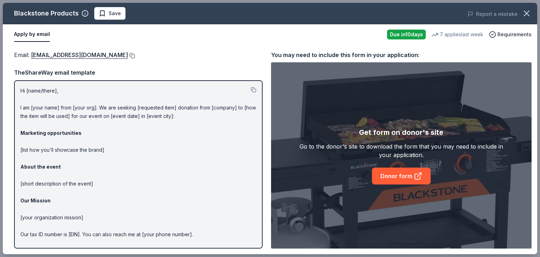
click at [134, 56] on button at bounding box center [131, 56] width 7 height 6
